Goal: Transaction & Acquisition: Purchase product/service

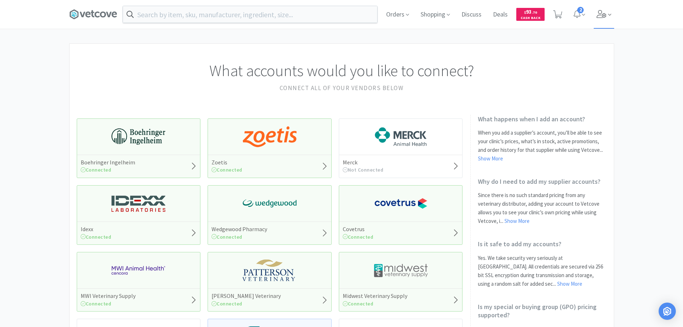
click at [596, 16] on span at bounding box center [604, 14] width 20 height 29
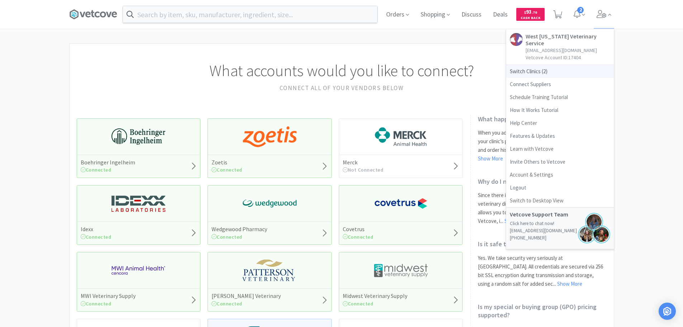
click at [550, 69] on span "Switch Clinics ( 2 )" at bounding box center [560, 71] width 108 height 13
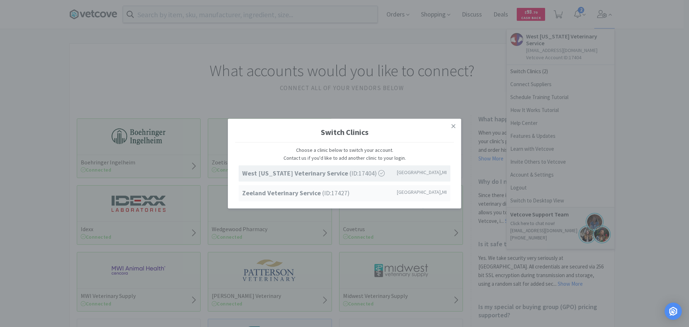
click at [301, 192] on strong "Zeeland Veterinary Service" at bounding box center [282, 193] width 80 height 8
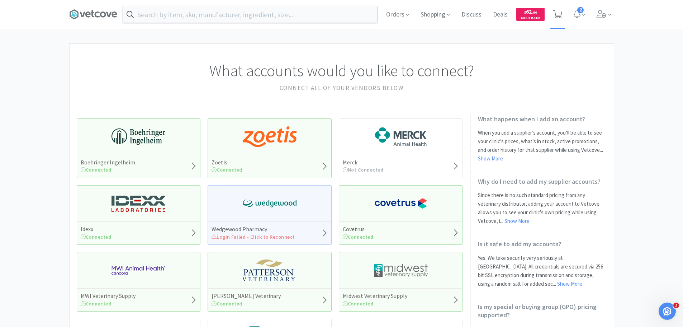
click at [557, 12] on icon at bounding box center [557, 14] width 9 height 8
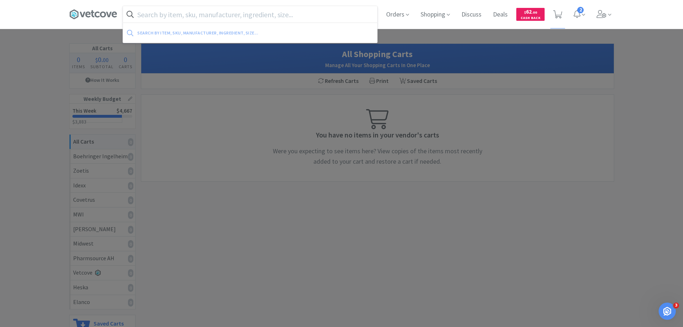
click at [215, 16] on input "text" at bounding box center [250, 14] width 254 height 16
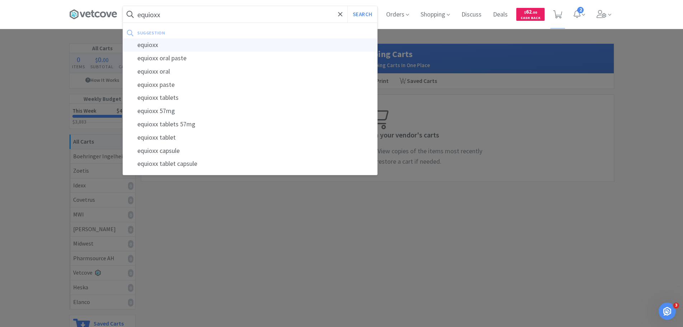
type input "equioxx"
click at [230, 42] on div "equioxx" at bounding box center [250, 44] width 254 height 13
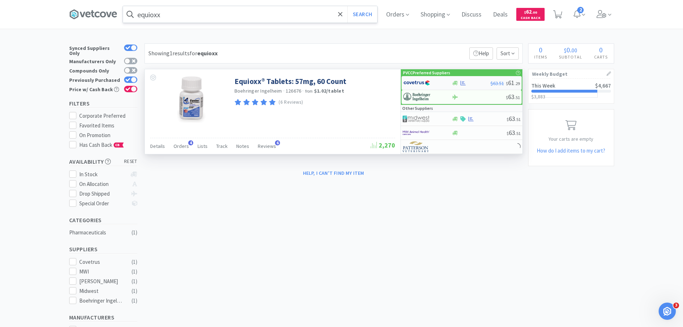
click at [446, 82] on div at bounding box center [427, 83] width 48 height 12
select select "1"
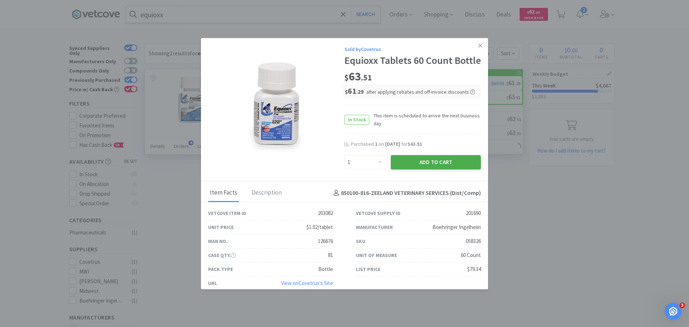
click at [448, 169] on button "Add to Cart" at bounding box center [436, 162] width 90 height 14
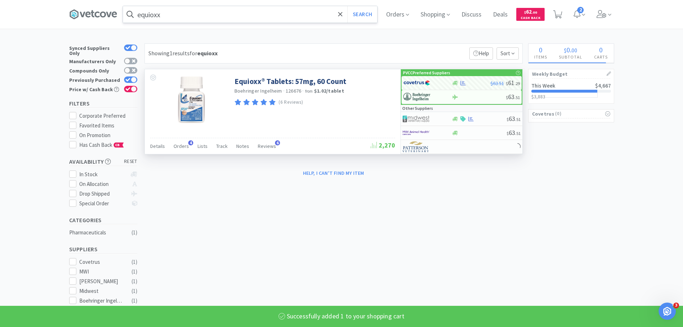
select select "1"
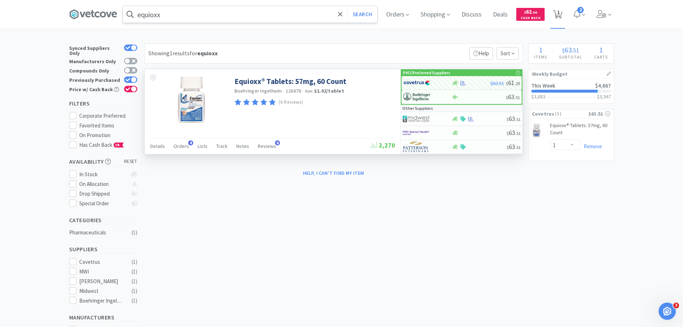
click at [560, 13] on span "1" at bounding box center [558, 12] width 3 height 29
select select "1"
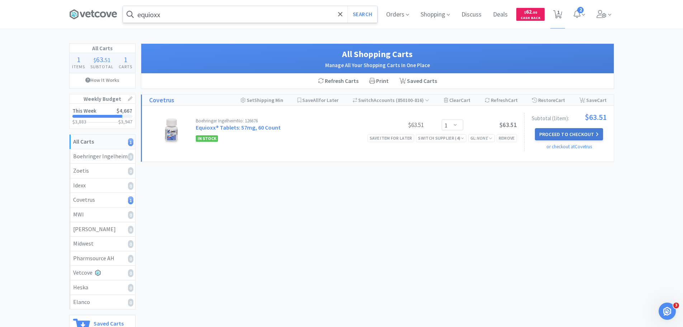
click at [563, 130] on button "Proceed to Checkout" at bounding box center [569, 134] width 68 height 12
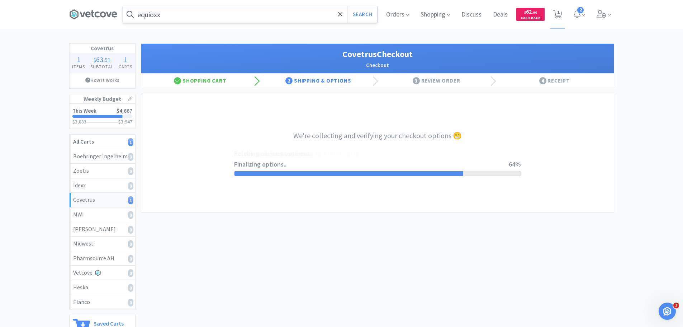
select select "ACCOUNT"
select select "cvt-standard-net"
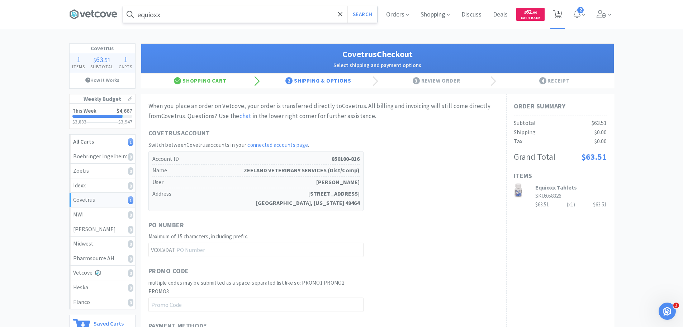
click at [557, 16] on span "1" at bounding box center [558, 12] width 3 height 29
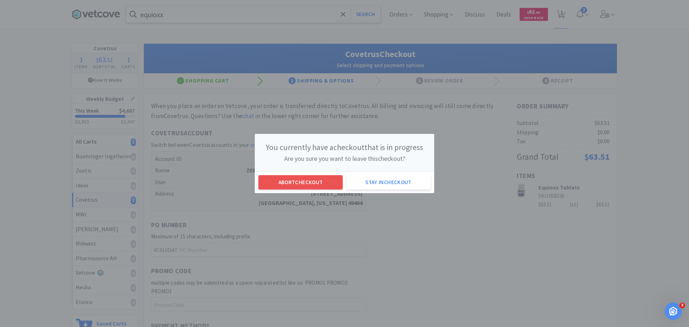
click at [468, 208] on div "You currently have a checkout that is in progress Are you sure you want to leav…" at bounding box center [344, 163] width 689 height 327
click at [287, 183] on button "Abort checkout" at bounding box center [300, 182] width 84 height 14
select select "1"
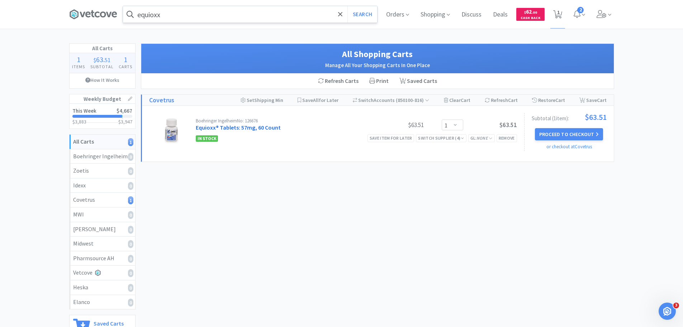
click at [270, 130] on link "Equioxx® Tablets: 57mg, 60 Count" at bounding box center [238, 127] width 85 height 7
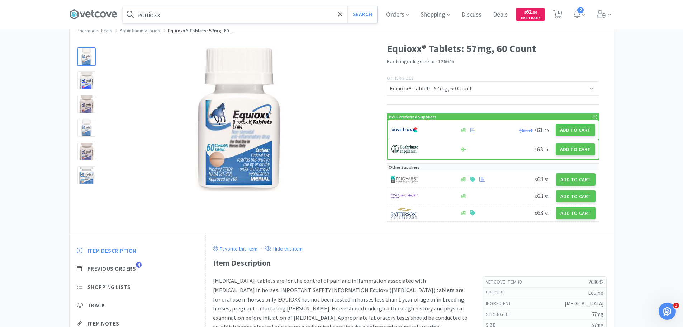
scroll to position [36, 0]
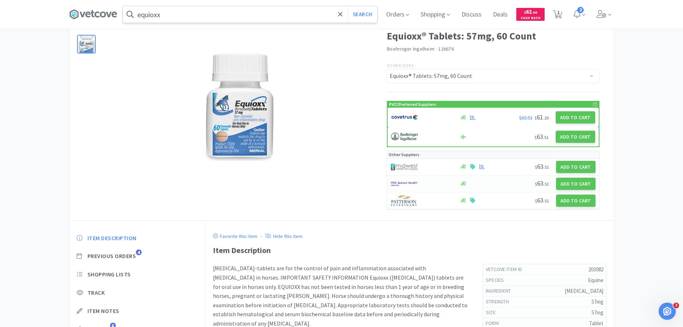
click at [422, 180] on div at bounding box center [421, 184] width 61 height 12
select select "1"
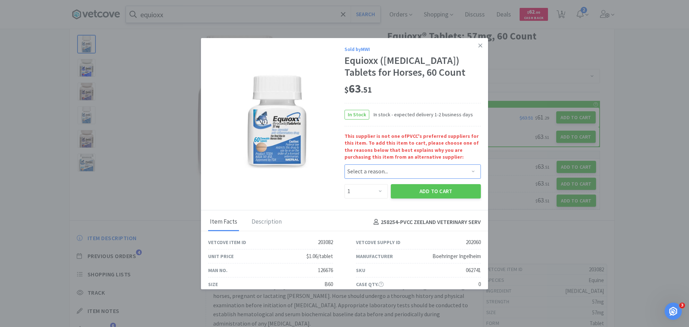
click at [424, 171] on select "Select a reason... Availability - This item is out of stock at the preferred su…" at bounding box center [412, 171] width 136 height 14
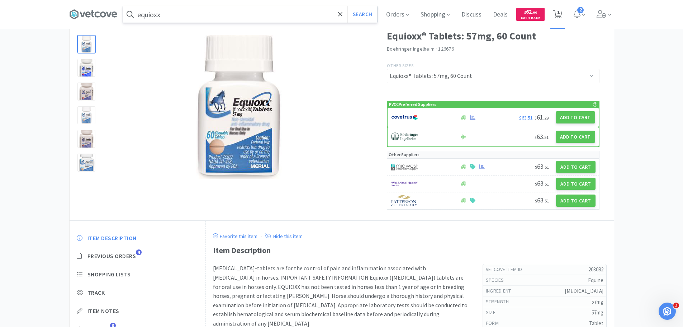
click at [565, 11] on span "1" at bounding box center [557, 14] width 15 height 29
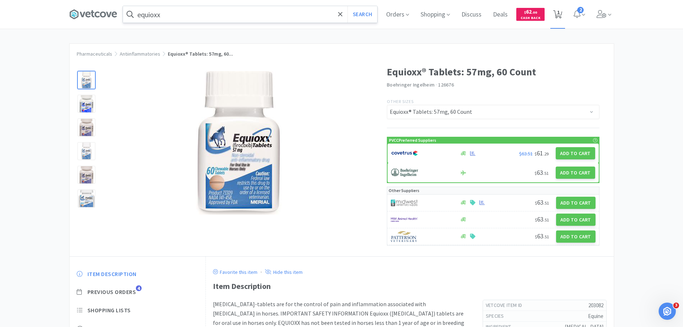
select select "1"
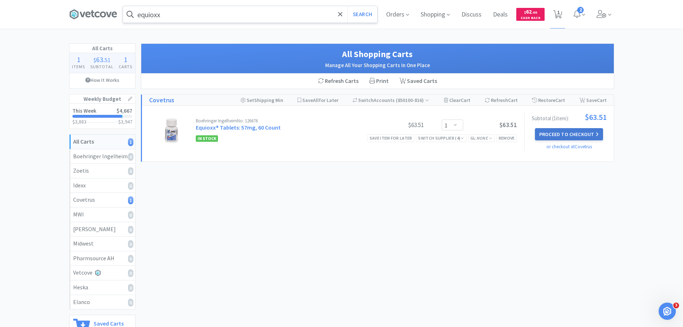
click at [558, 132] on button "Proceed to Checkout" at bounding box center [569, 134] width 68 height 12
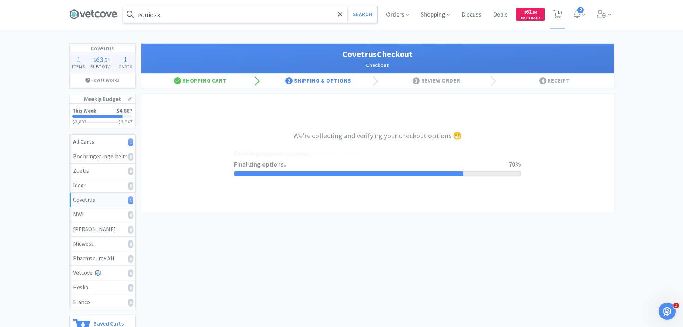
select select "ACCOUNT"
select select "cvt-standard-net"
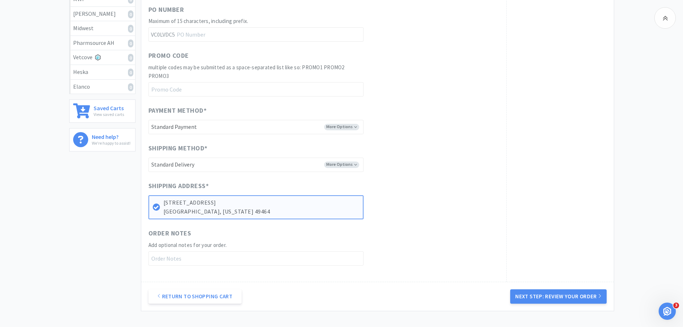
click at [552, 293] on button "Next Step: Review Your Order" at bounding box center [558, 296] width 96 height 14
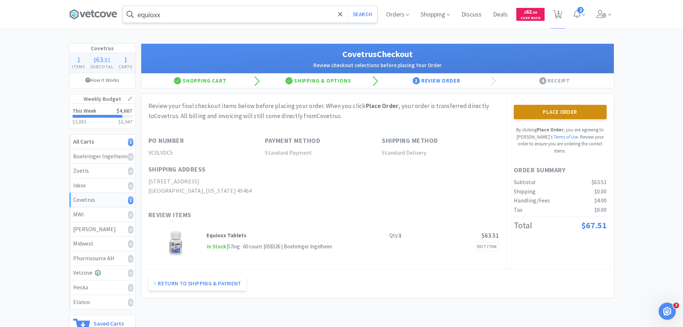
click at [581, 115] on button "Place Order" at bounding box center [560, 112] width 93 height 14
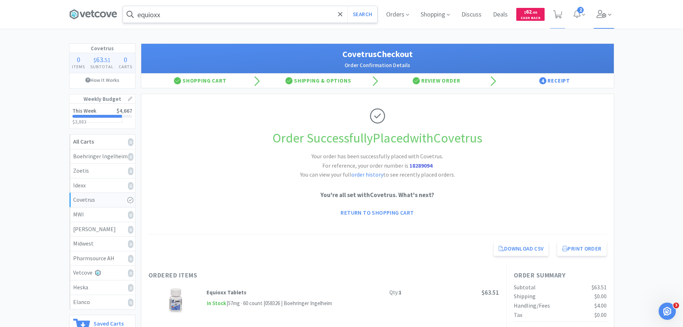
click at [599, 12] on icon at bounding box center [602, 14] width 10 height 8
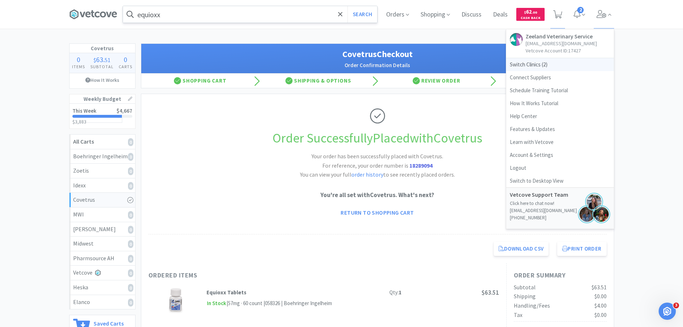
click at [536, 67] on span "Switch Clinics ( 2 )" at bounding box center [560, 64] width 108 height 13
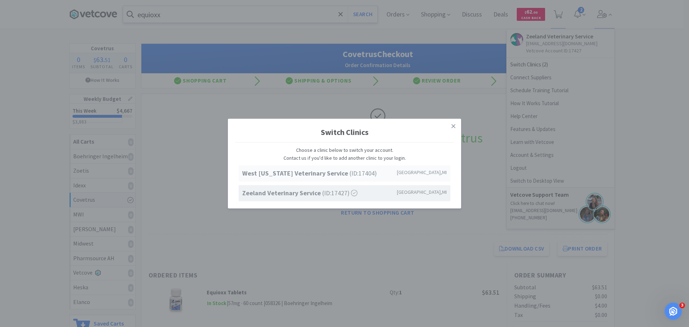
click at [353, 175] on span "West [US_STATE] Veterinary Service (ID: 17404 )" at bounding box center [309, 173] width 134 height 10
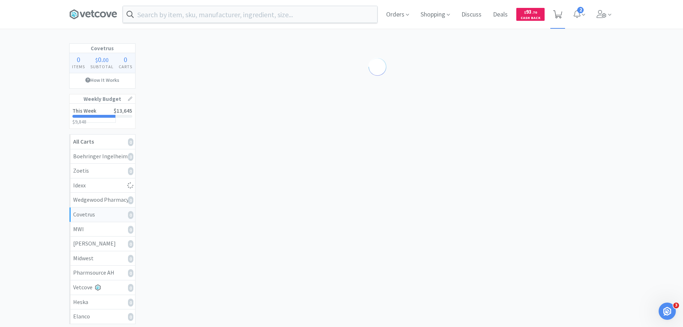
click at [561, 16] on icon at bounding box center [557, 14] width 9 height 8
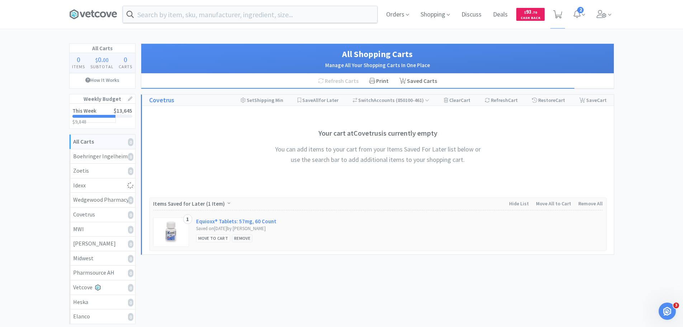
click at [236, 236] on div "Remove" at bounding box center [242, 238] width 20 height 8
